Goal: Task Accomplishment & Management: Manage account settings

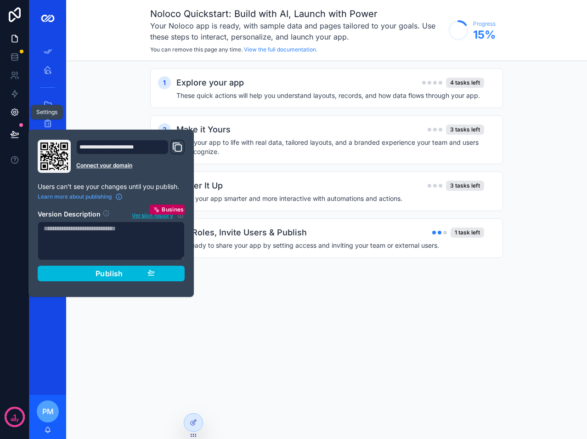
click at [10, 108] on icon at bounding box center [14, 111] width 9 height 9
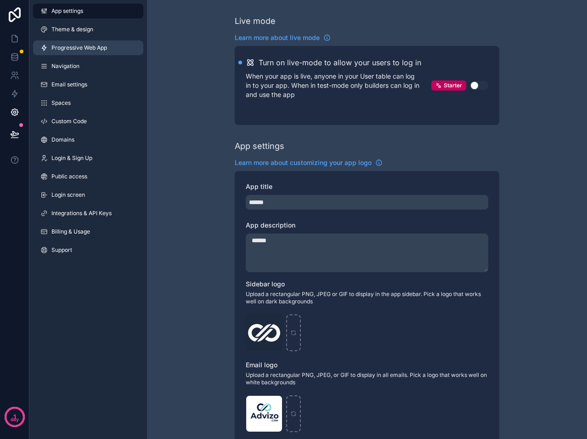
click at [67, 42] on link "Progressive Web App" at bounding box center [88, 47] width 110 height 15
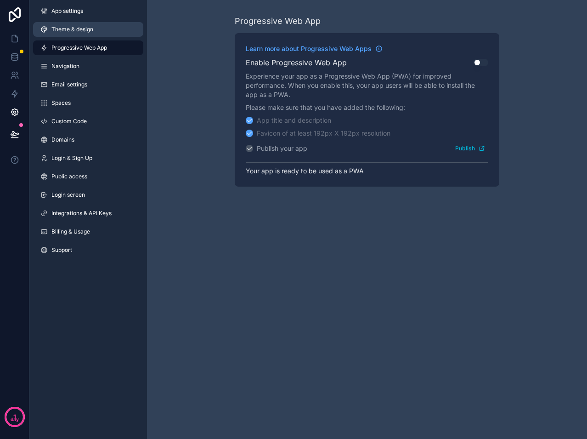
click at [63, 34] on link "Theme & design" at bounding box center [88, 29] width 110 height 15
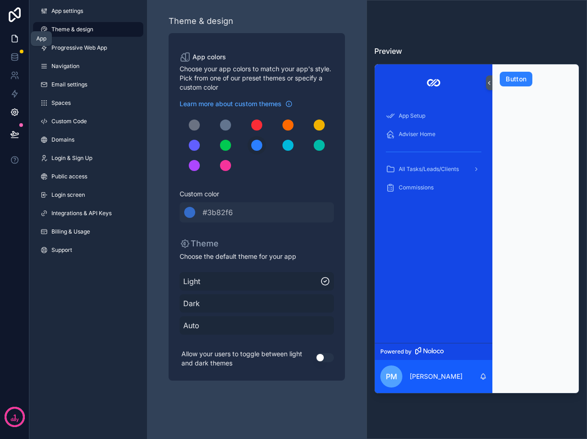
click at [13, 37] on icon at bounding box center [14, 38] width 9 height 9
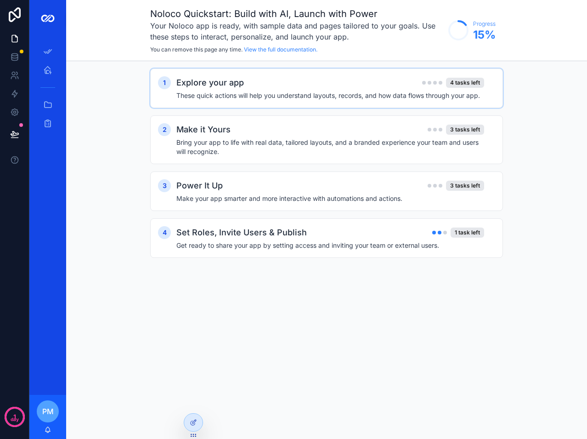
click at [319, 88] on div "Explore your app 4 tasks left" at bounding box center [330, 82] width 308 height 13
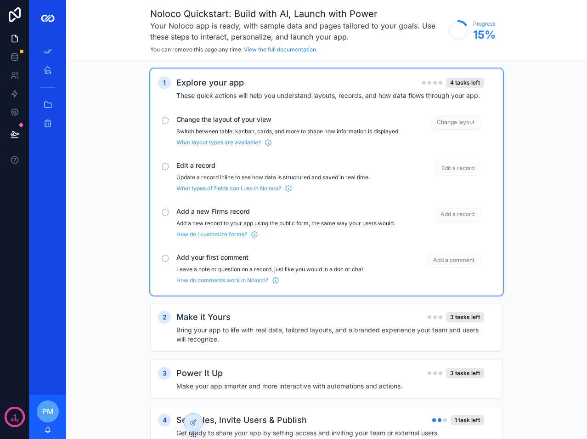
click at [167, 120] on div "scrollable content" at bounding box center [165, 120] width 7 height 7
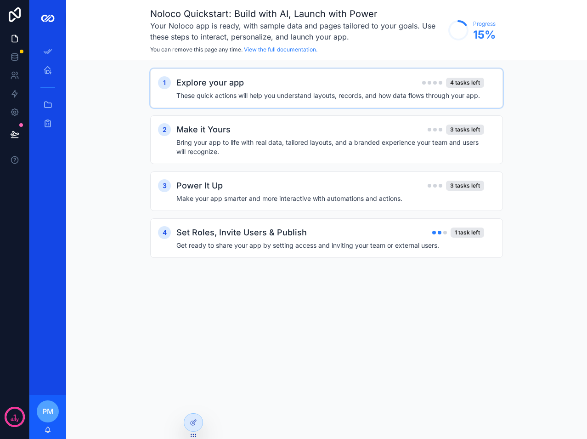
click at [186, 86] on h2 "Explore your app" at bounding box center [210, 82] width 68 height 13
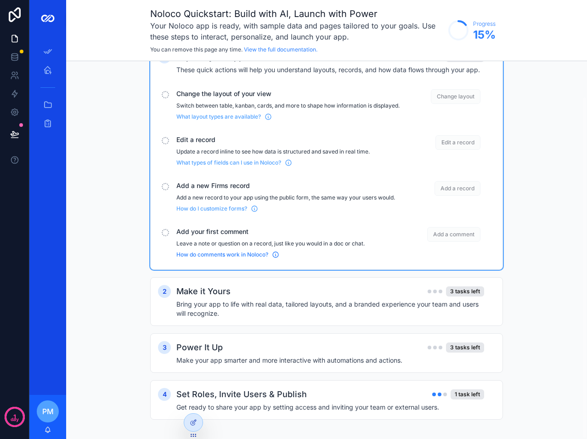
scroll to position [40, 0]
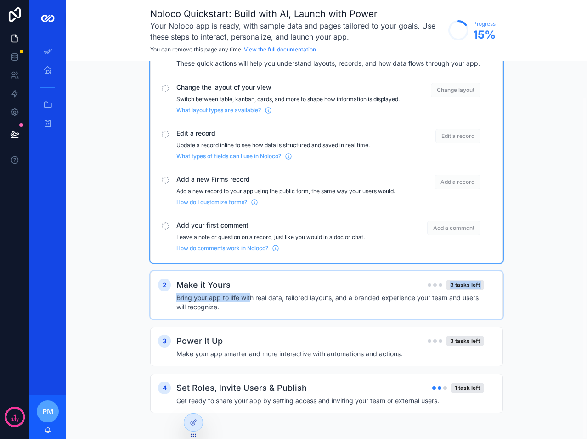
drag, startPoint x: 250, startPoint y: 292, endPoint x: 249, endPoint y: 297, distance: 5.1
click at [249, 296] on div "Make it Yours 3 tasks left Bring your app to life with real data, tailored layo…" at bounding box center [335, 294] width 319 height 33
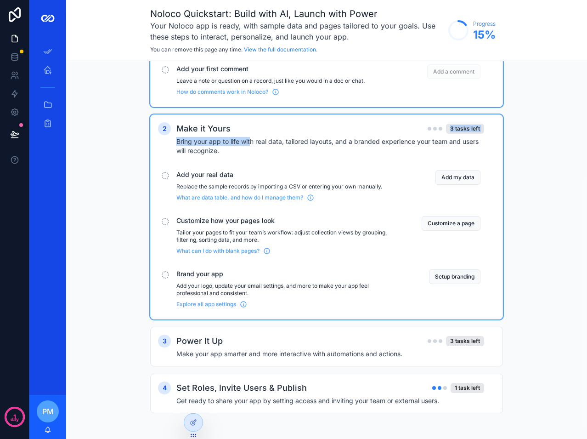
scroll to position [196, 0]
click at [234, 345] on div "Power It Up 3 tasks left" at bounding box center [330, 340] width 308 height 13
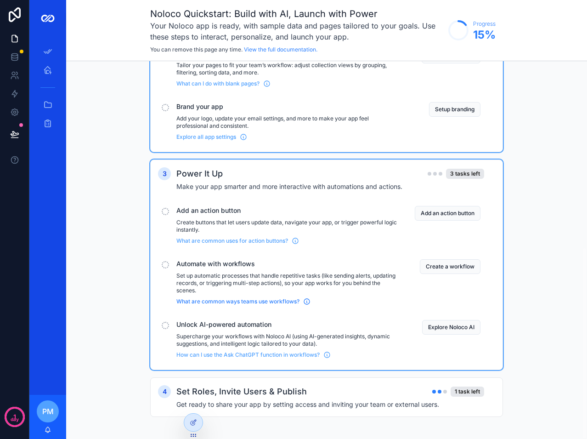
scroll to position [367, 0]
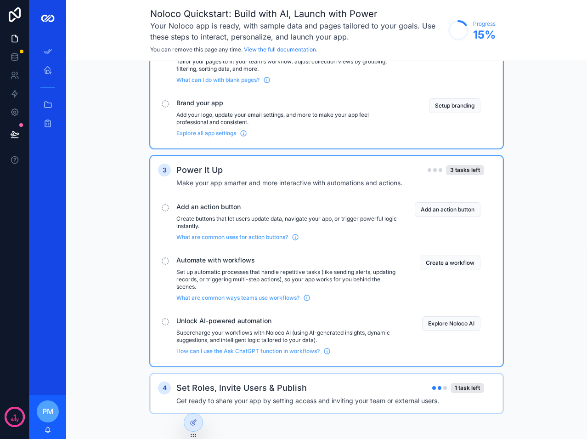
click at [299, 385] on h2 "Set Roles, Invite Users & Publish" at bounding box center [241, 387] width 130 height 13
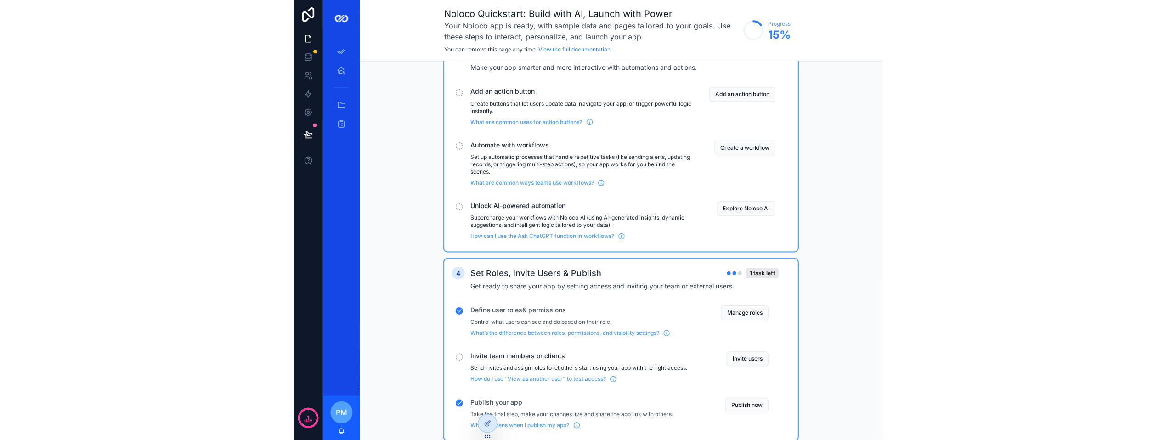
scroll to position [458, 0]
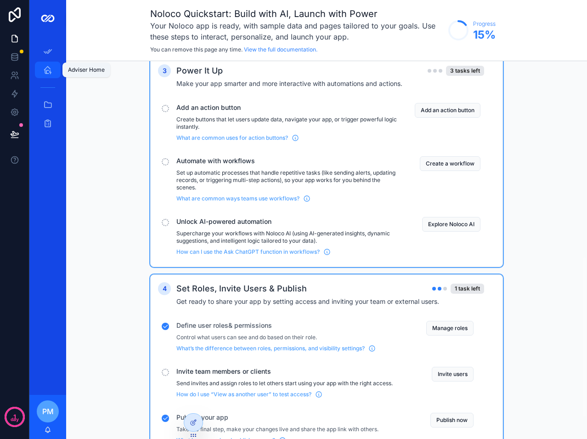
click at [44, 76] on div "Adviser Home" at bounding box center [47, 69] width 15 height 15
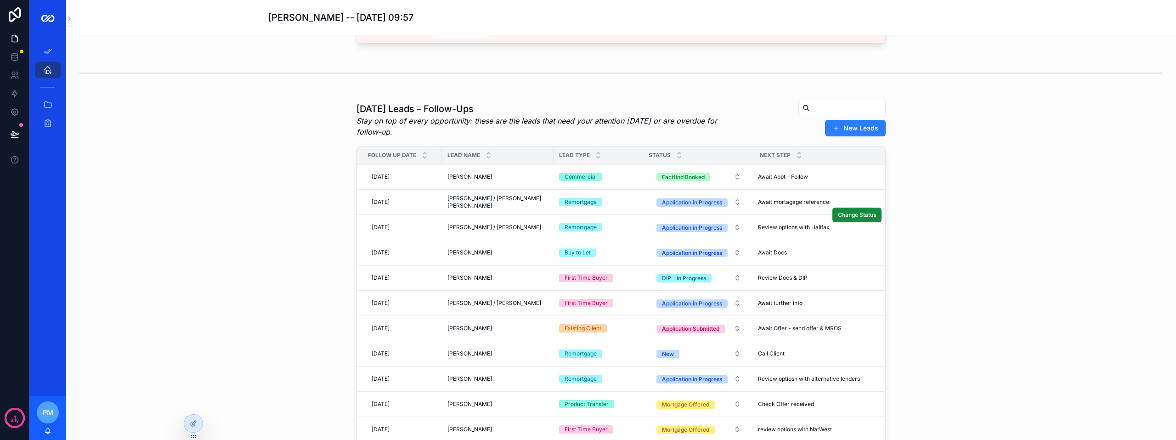
scroll to position [92, 0]
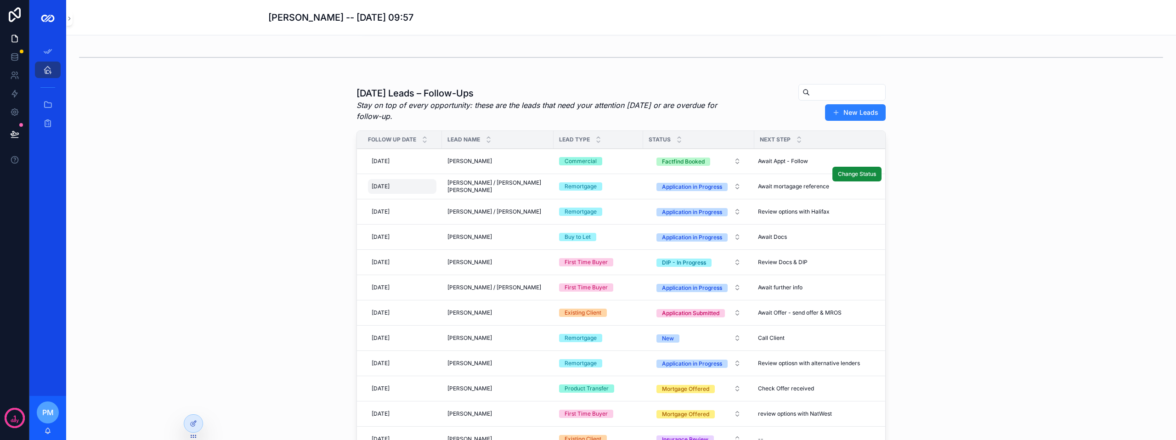
click at [403, 191] on div "[DATE] [DATE]" at bounding box center [402, 186] width 68 height 15
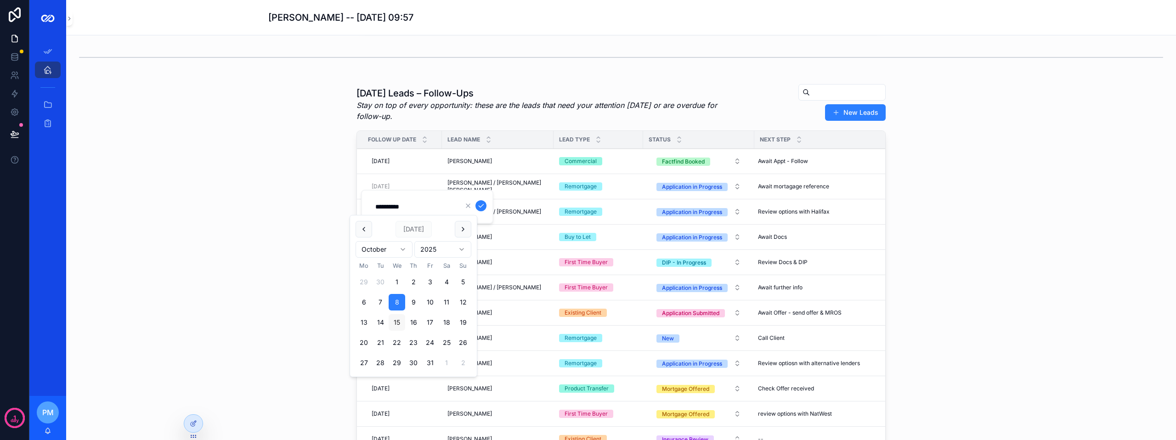
click at [396, 319] on button "15" at bounding box center [397, 322] width 17 height 17
type input "**********"
click at [327, 153] on div "[DATE] Leads – Follow-Ups Stay on top of every opportunity: these are the leads…" at bounding box center [621, 274] width 1095 height 389
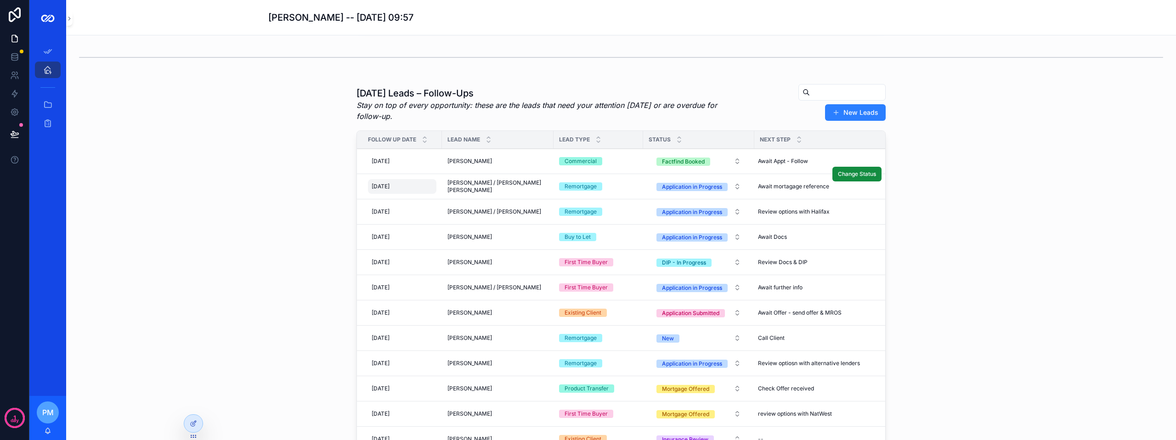
click at [414, 194] on div "[DATE] [DATE]" at bounding box center [402, 186] width 68 height 15
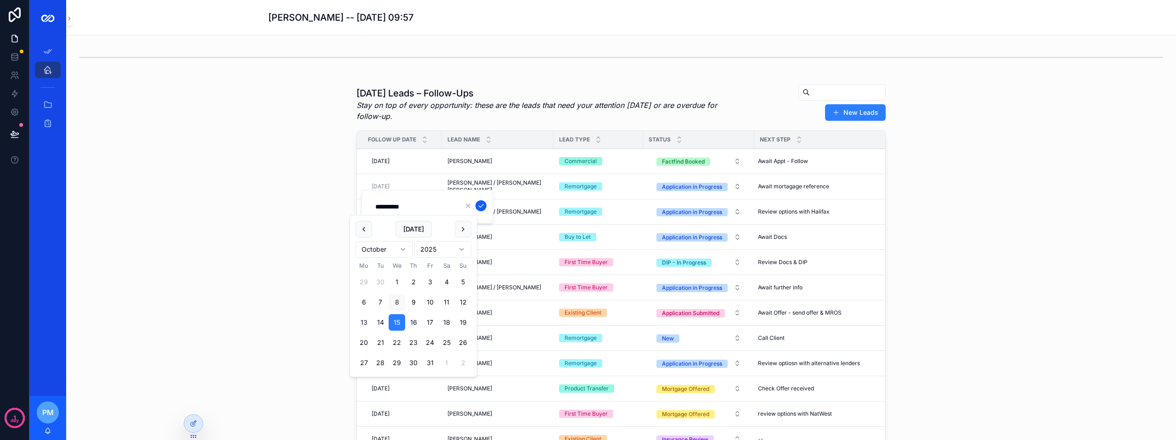
click at [479, 207] on icon "scrollable content" at bounding box center [480, 205] width 7 height 7
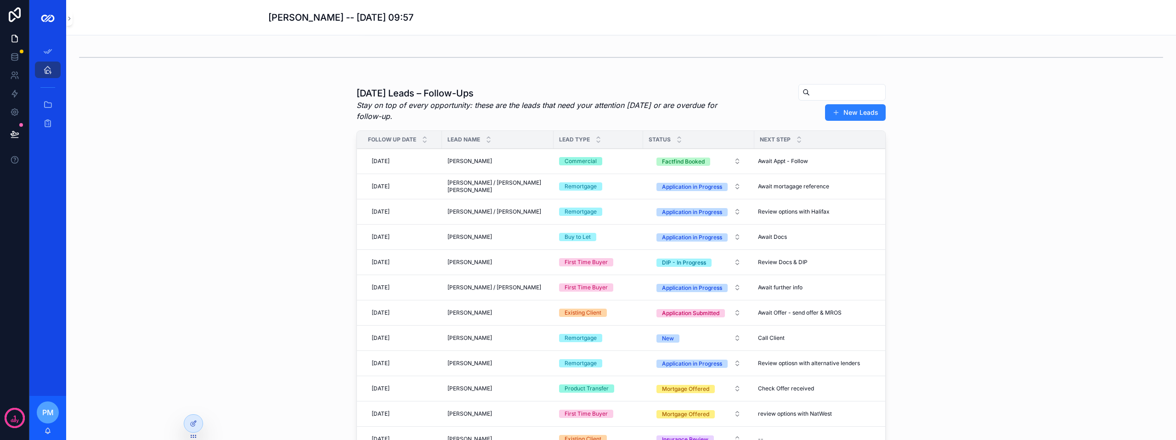
click at [232, 149] on div "[DATE] Leads – Follow-Ups Stay on top of every opportunity: these are the leads…" at bounding box center [621, 274] width 1095 height 389
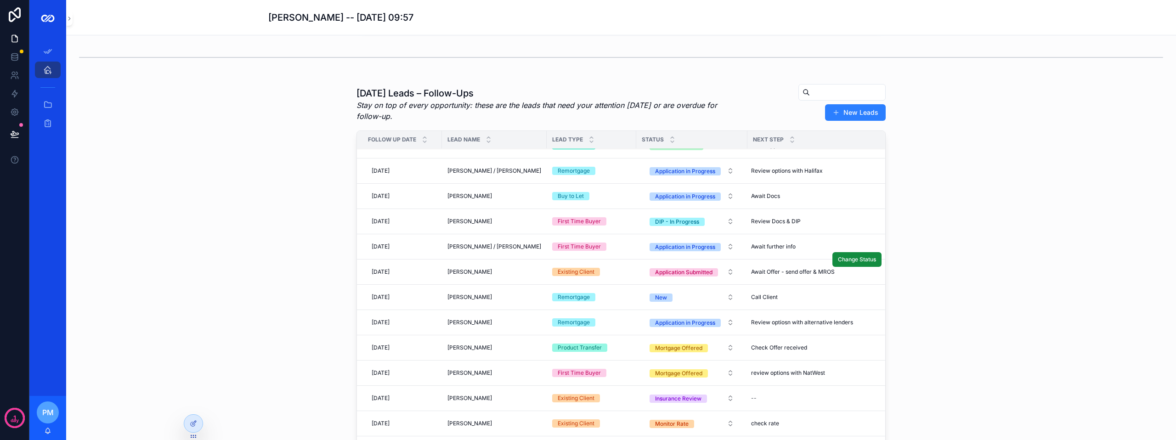
scroll to position [0, 0]
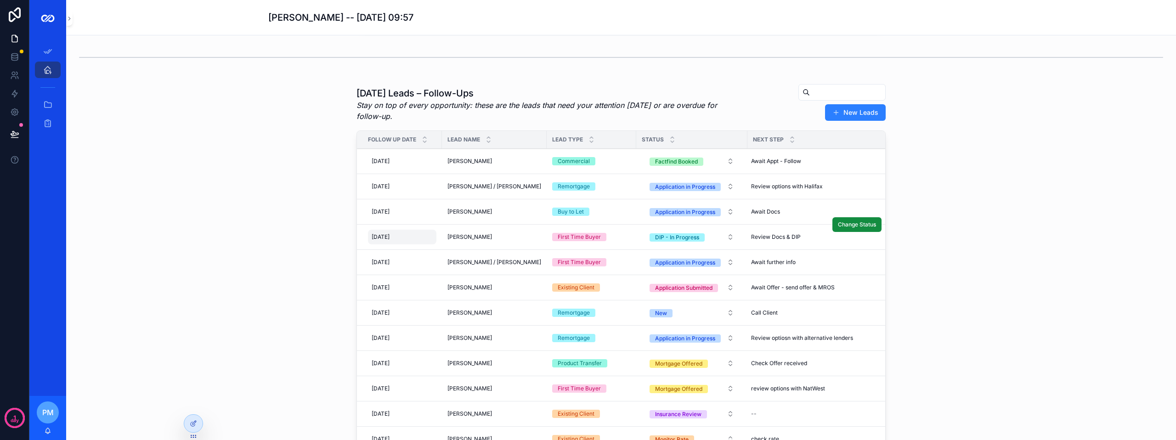
click at [405, 244] on div "[DATE] [DATE]" at bounding box center [402, 237] width 68 height 15
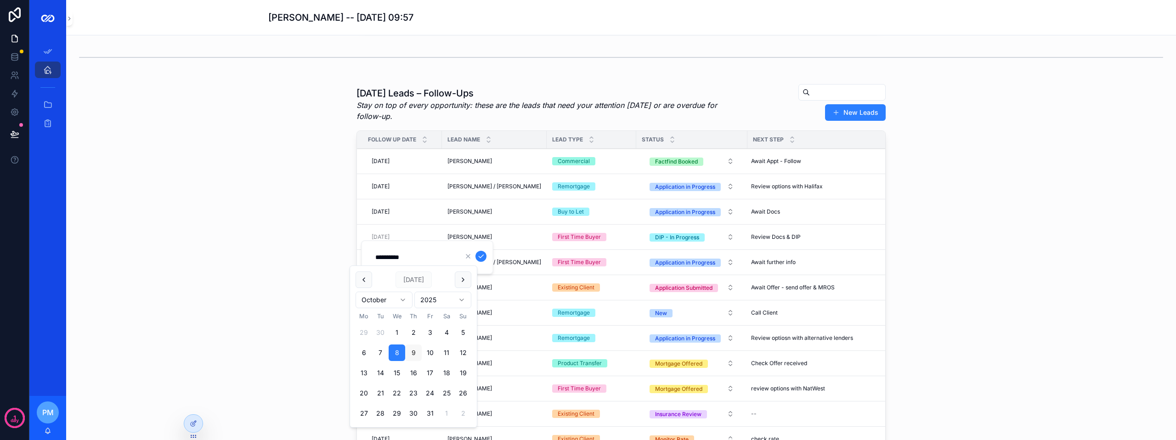
click at [409, 357] on button "9" at bounding box center [413, 353] width 17 height 17
type input "**********"
click at [483, 255] on icon "scrollable content" at bounding box center [480, 256] width 7 height 7
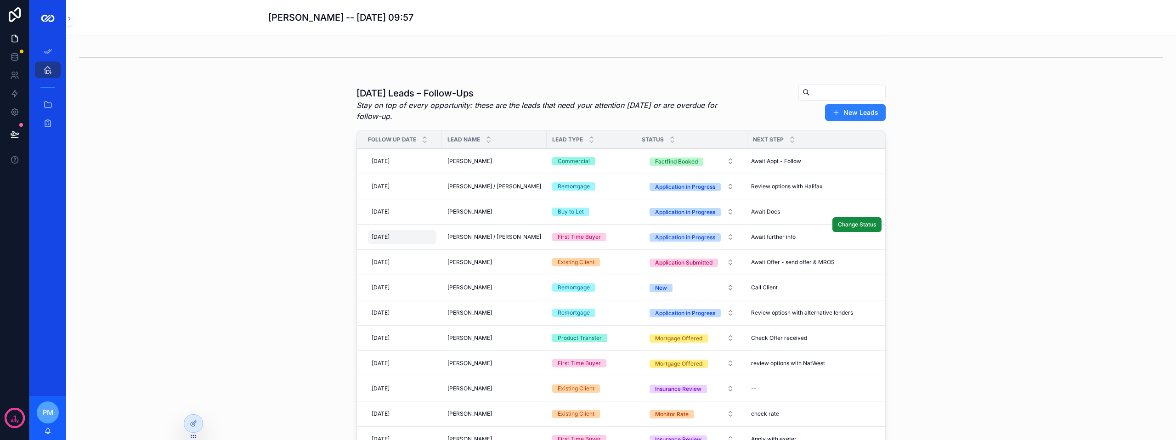
click at [426, 239] on div "[DATE] [DATE]" at bounding box center [402, 237] width 68 height 15
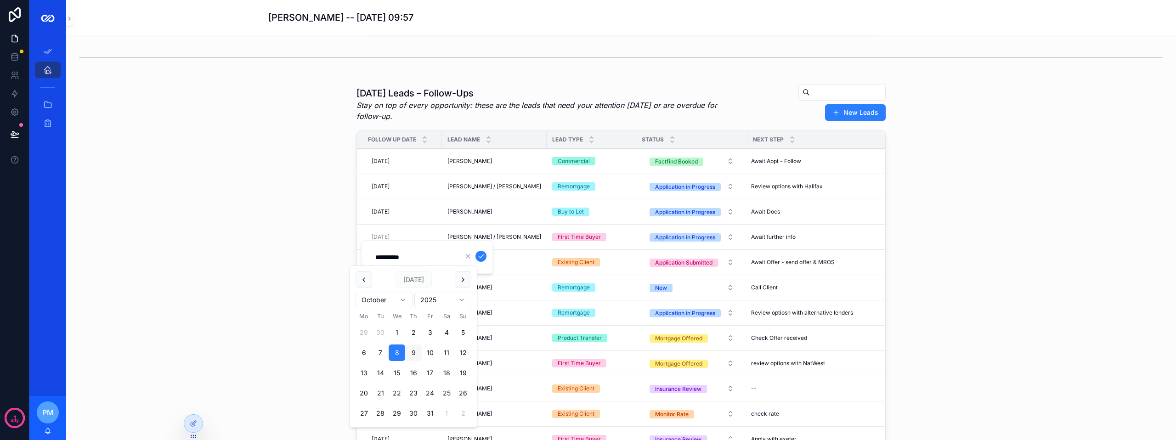
click at [415, 351] on button "9" at bounding box center [413, 353] width 17 height 17
type input "**********"
click at [481, 254] on icon "scrollable content" at bounding box center [480, 256] width 7 height 7
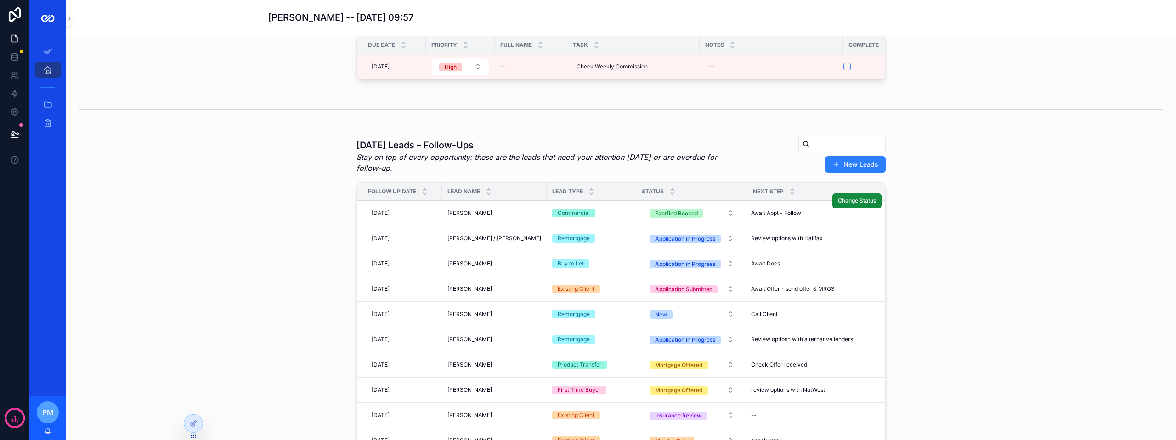
scroll to position [46, 0]
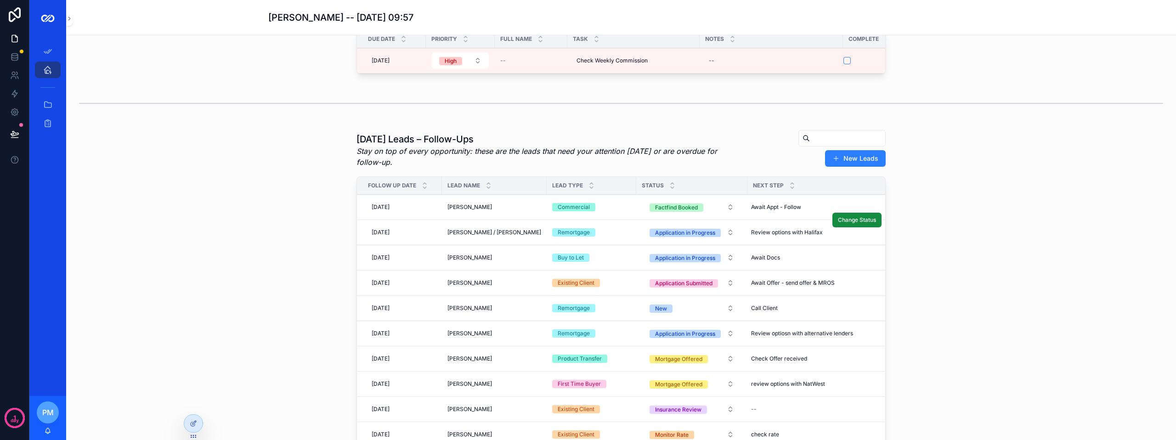
click at [471, 236] on span "[PERSON_NAME] / [PERSON_NAME]" at bounding box center [494, 232] width 94 height 7
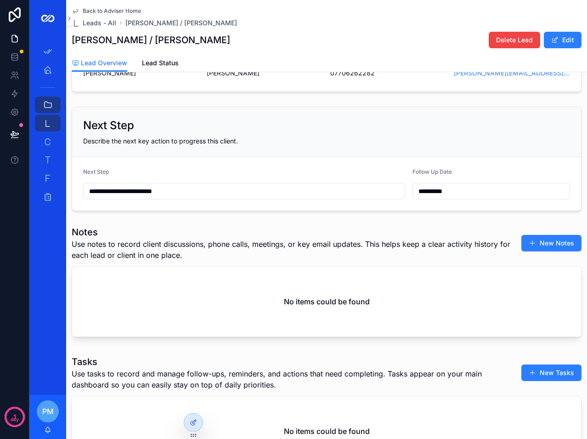
scroll to position [53, 0]
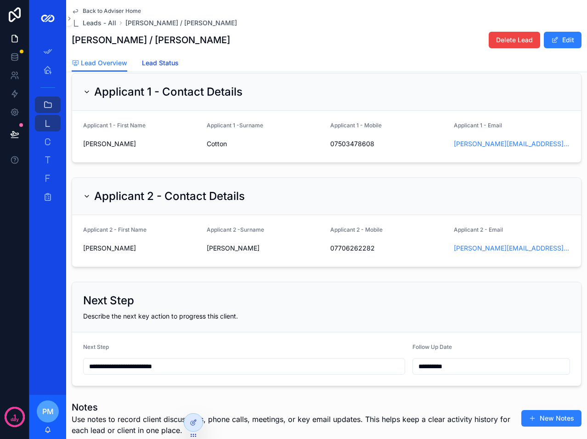
click at [155, 65] on span "Lead Status" at bounding box center [160, 62] width 37 height 9
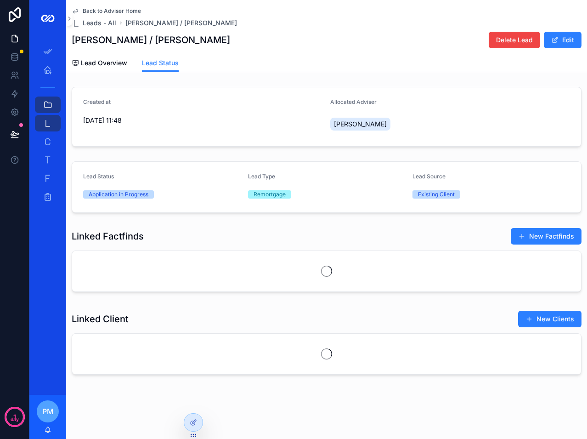
scroll to position [2, 0]
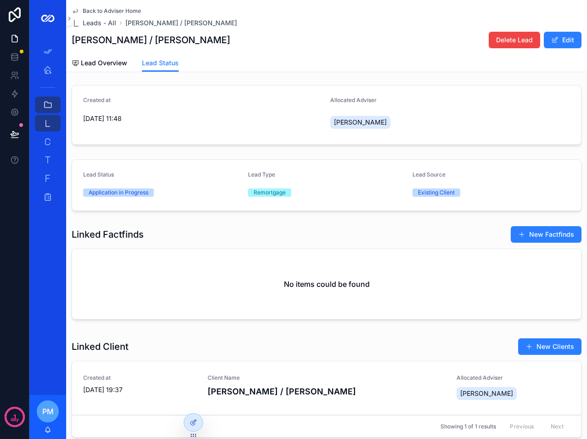
click at [265, 390] on h4 "[PERSON_NAME] / [PERSON_NAME]" at bounding box center [327, 391] width 238 height 12
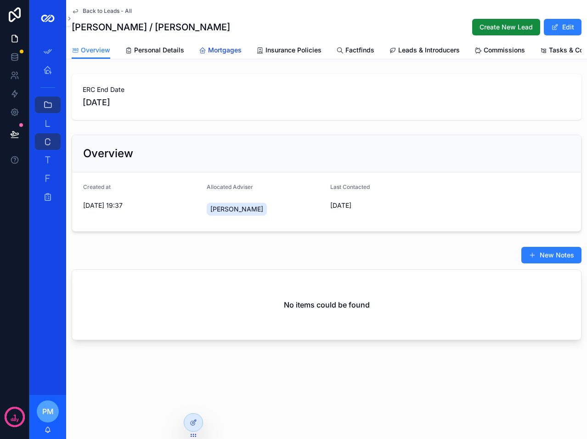
click at [219, 49] on span "Mortgages" at bounding box center [225, 49] width 34 height 9
